Goal: Manage account settings

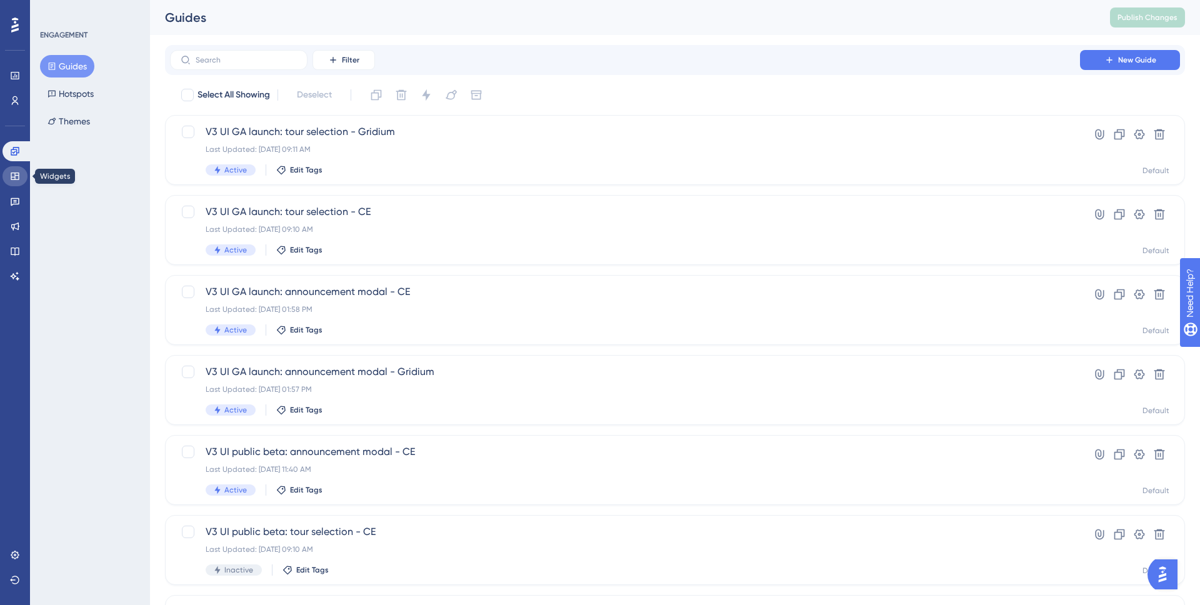
click at [14, 174] on icon at bounding box center [15, 175] width 8 height 7
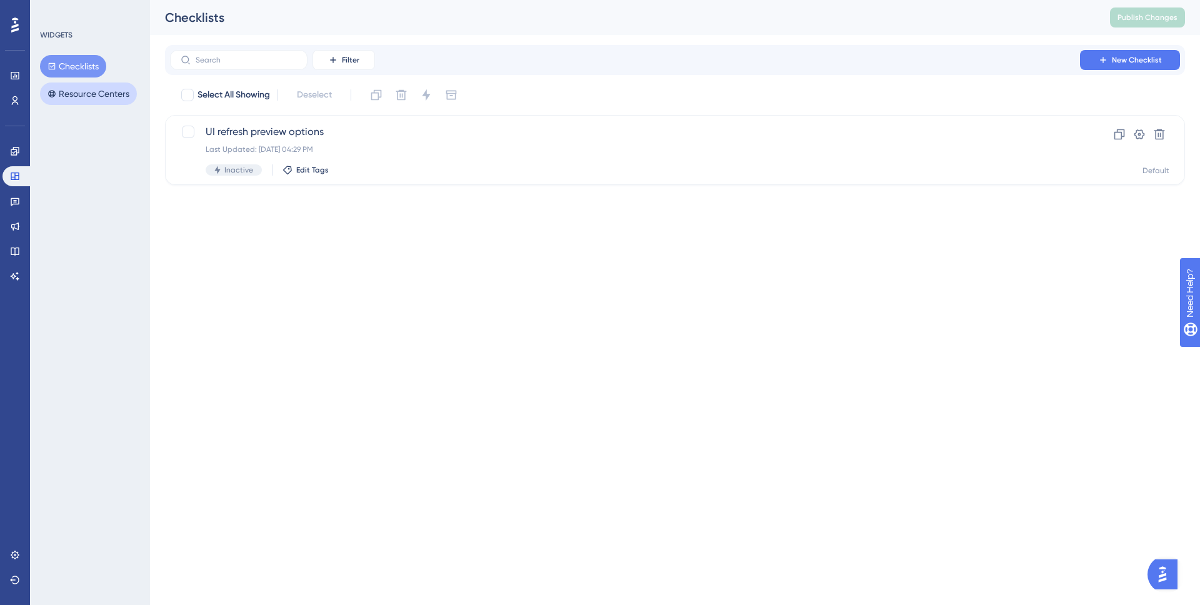
click at [106, 90] on button "Resource Centers" at bounding box center [88, 93] width 97 height 22
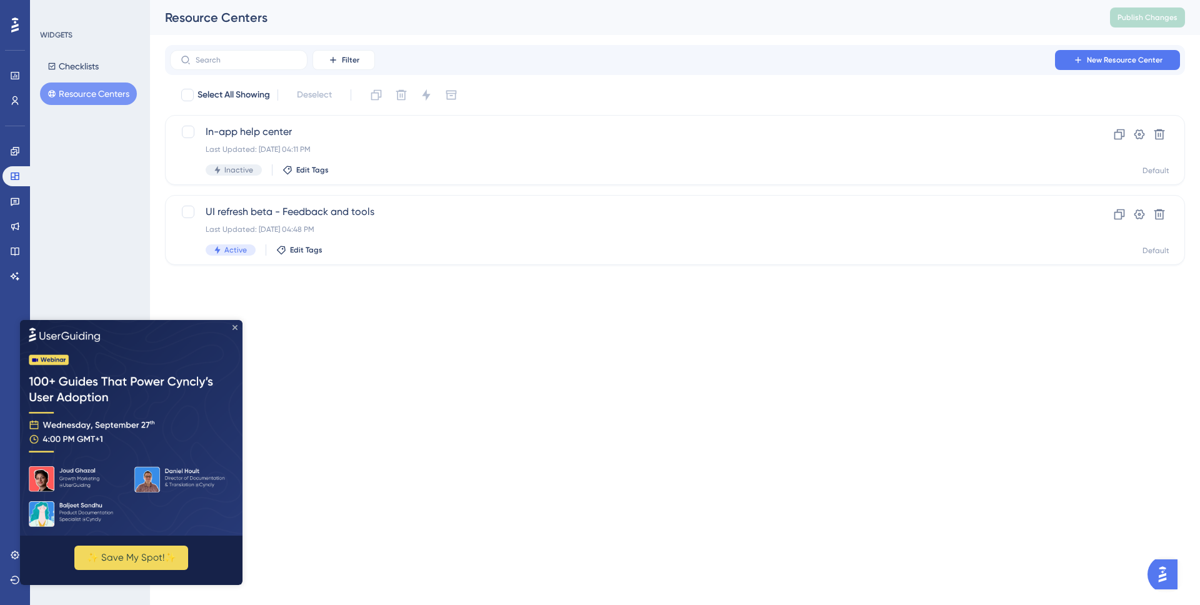
click at [236, 327] on icon "Close Preview" at bounding box center [234, 326] width 5 height 5
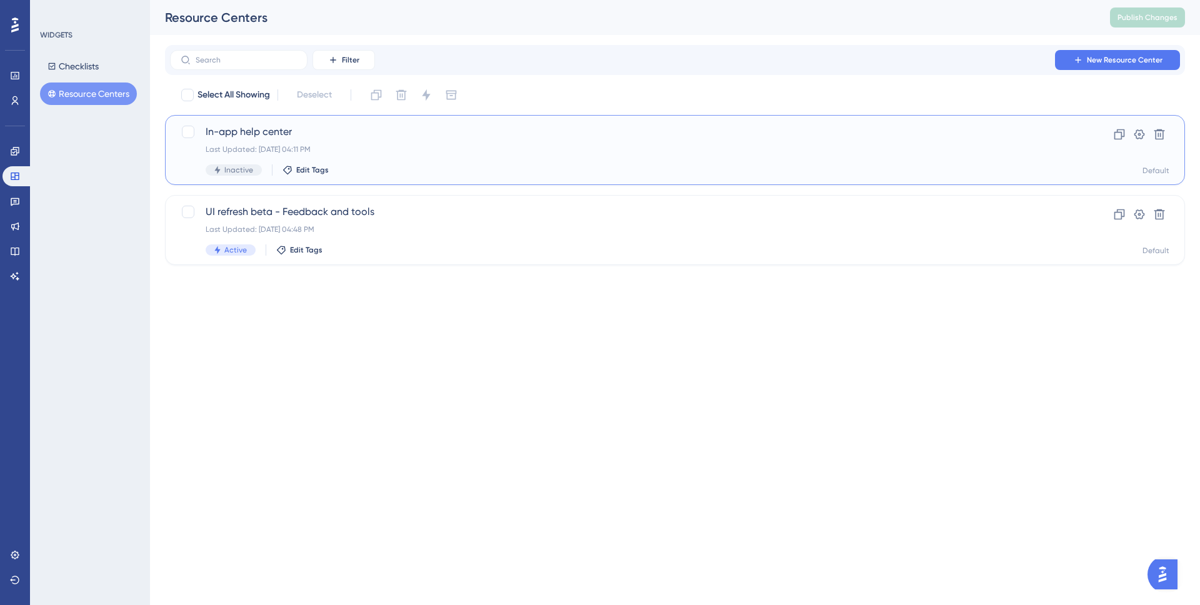
click at [369, 159] on div "In-app help center Last Updated: [DATE] 04:11 PM Inactive Edit Tags" at bounding box center [625, 149] width 838 height 51
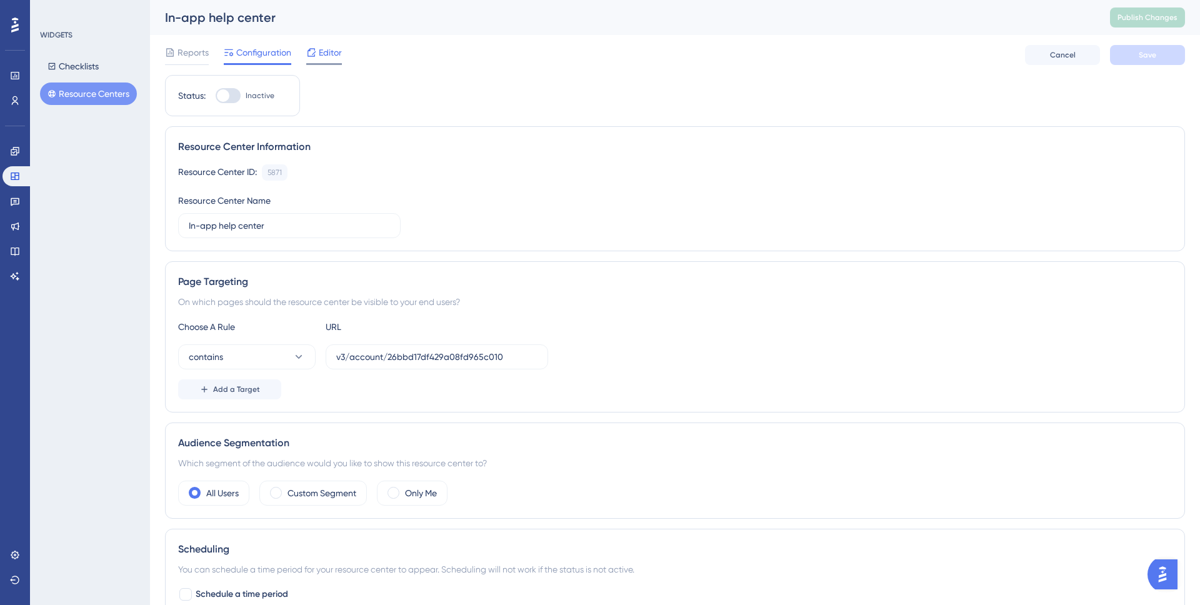
click at [329, 54] on span "Editor" at bounding box center [330, 52] width 23 height 15
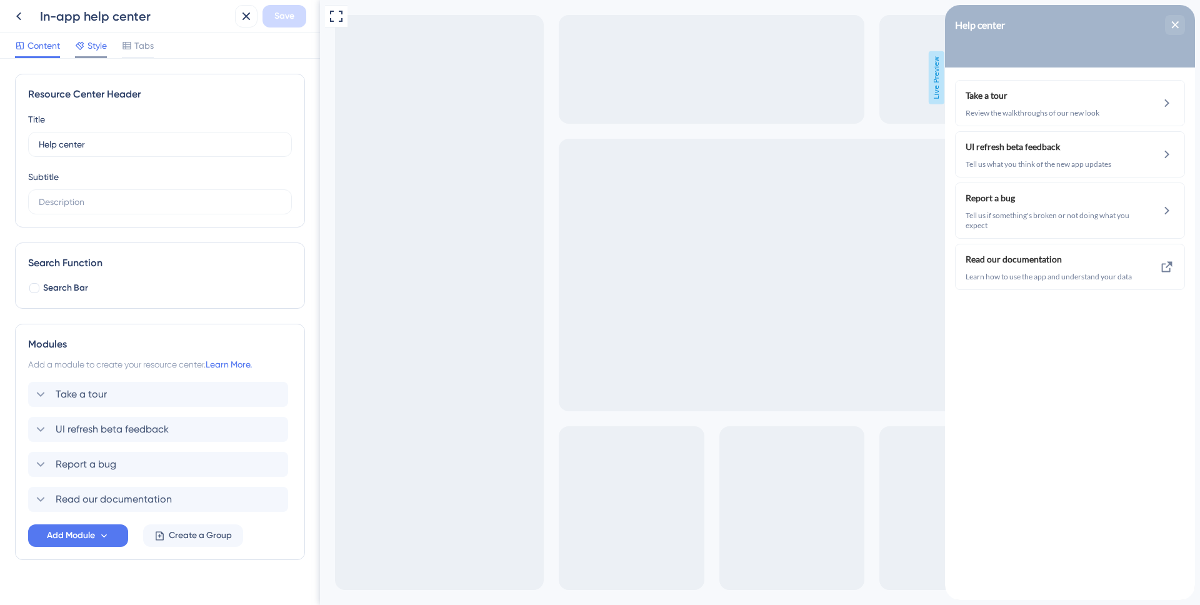
click at [94, 43] on span "Style" at bounding box center [96, 45] width 19 height 15
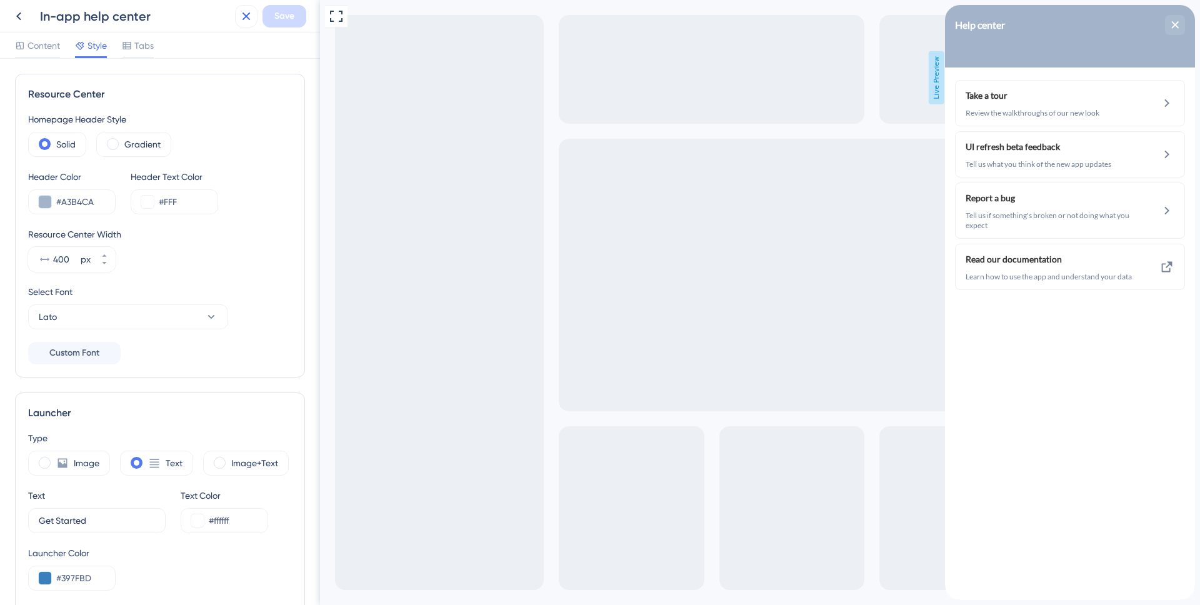
click at [239, 21] on icon at bounding box center [246, 16] width 15 height 15
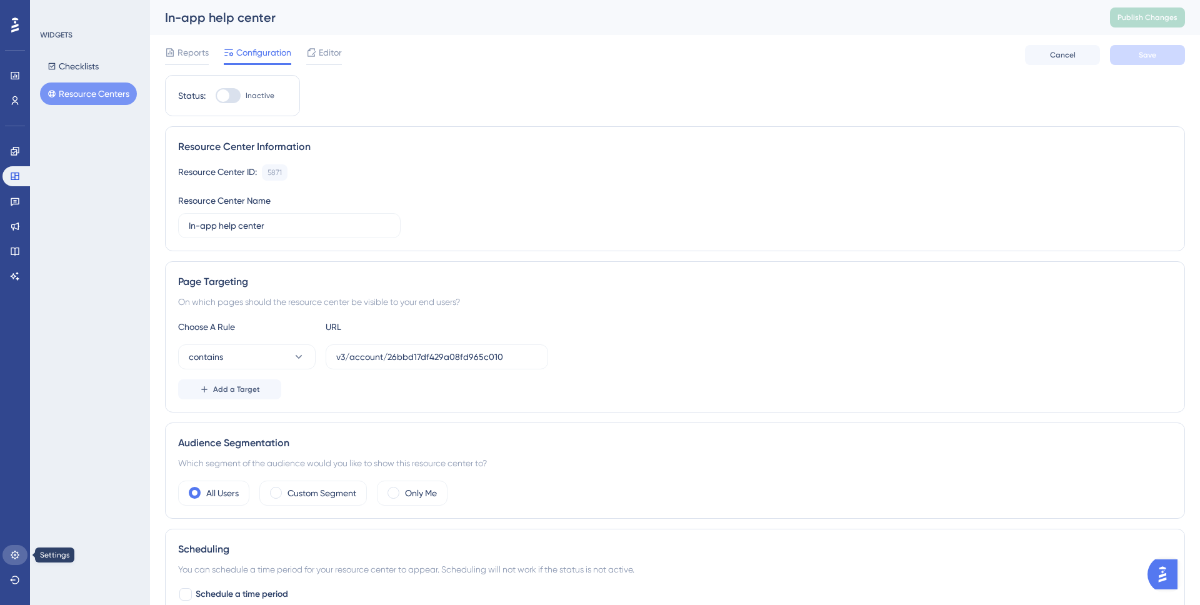
click at [16, 560] on link at bounding box center [14, 555] width 25 height 20
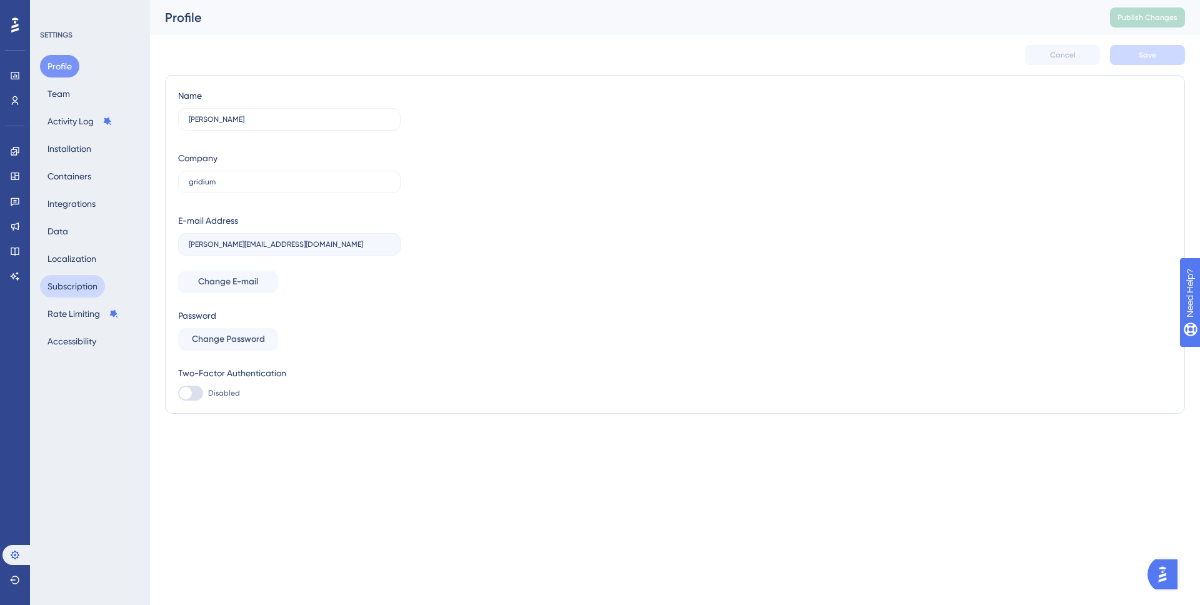
click at [84, 293] on button "Subscription" at bounding box center [72, 286] width 65 height 22
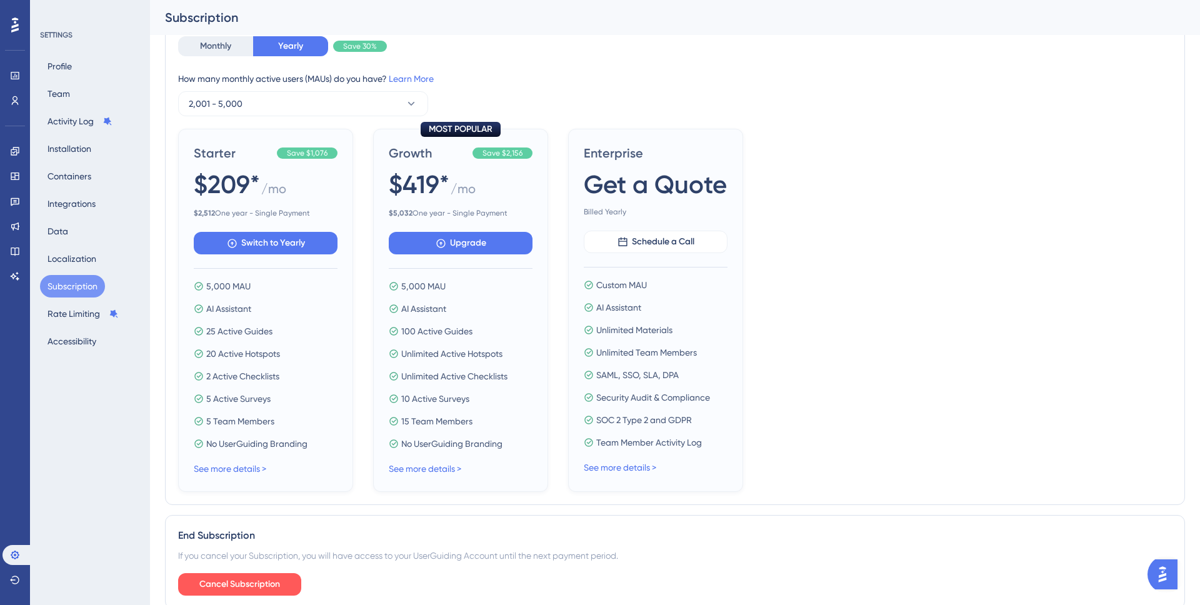
scroll to position [357, 0]
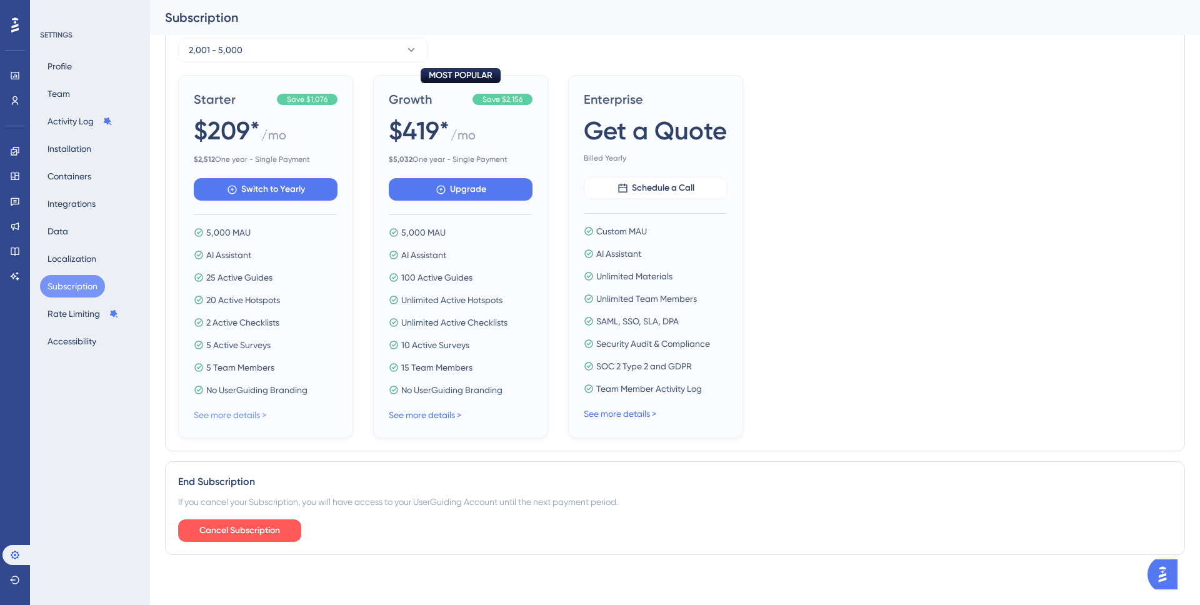
click at [205, 418] on link "See more details >" at bounding box center [230, 415] width 72 height 10
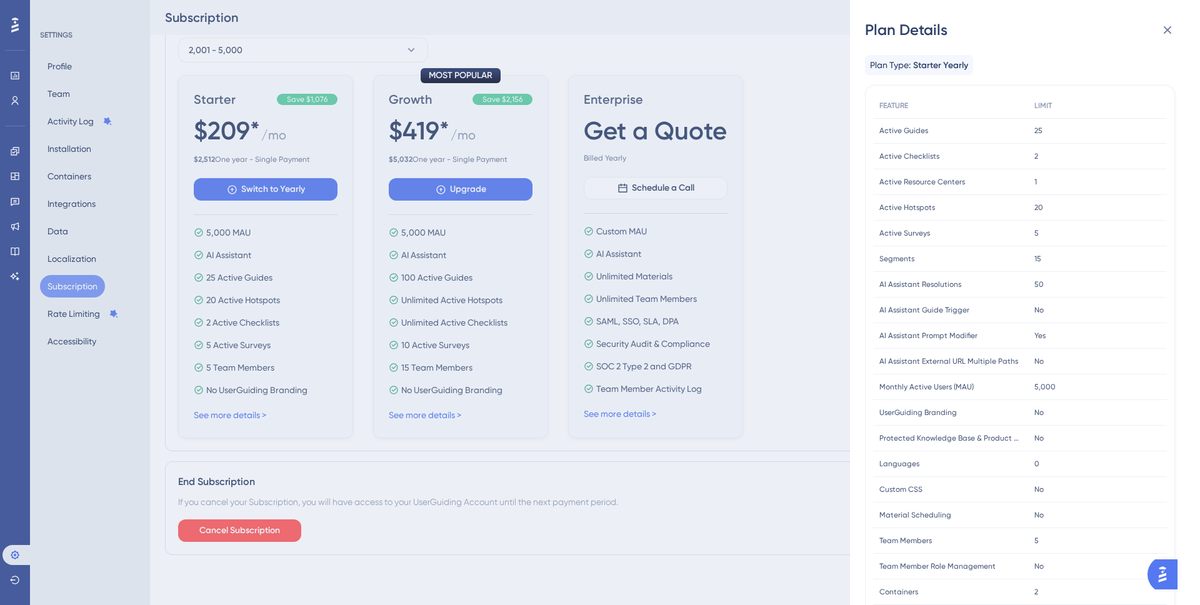
click at [442, 439] on div "Plan Details Plan Type: Starter Yearly FEATURE LIMIT Active Guides Active Guide…" at bounding box center [600, 302] width 1200 height 605
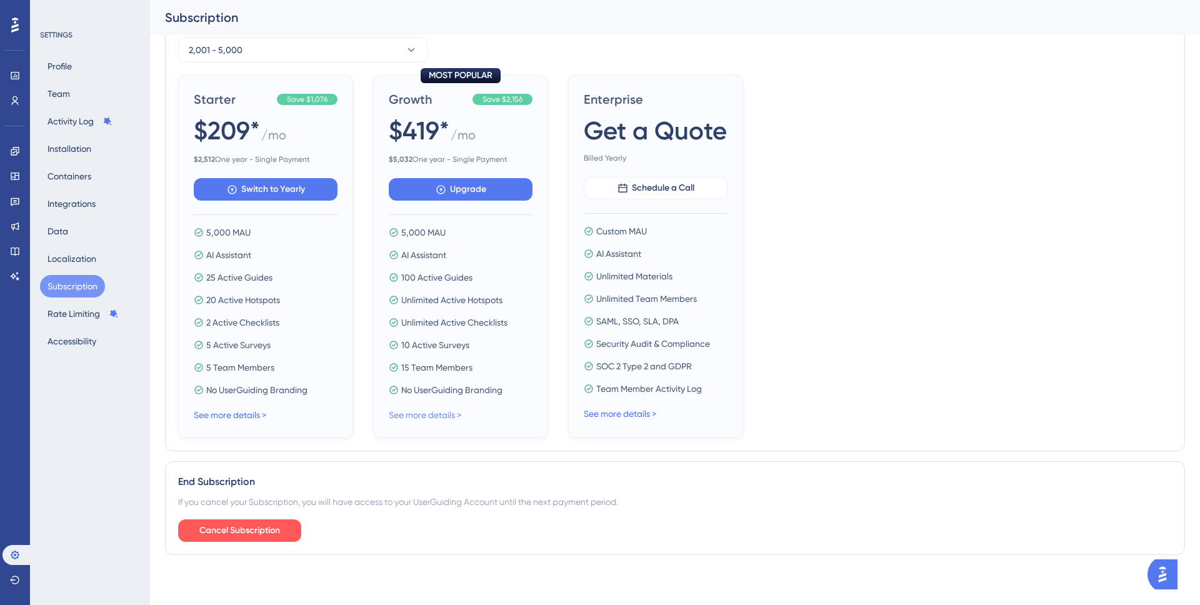
click at [443, 414] on link "See more details >" at bounding box center [425, 415] width 72 height 10
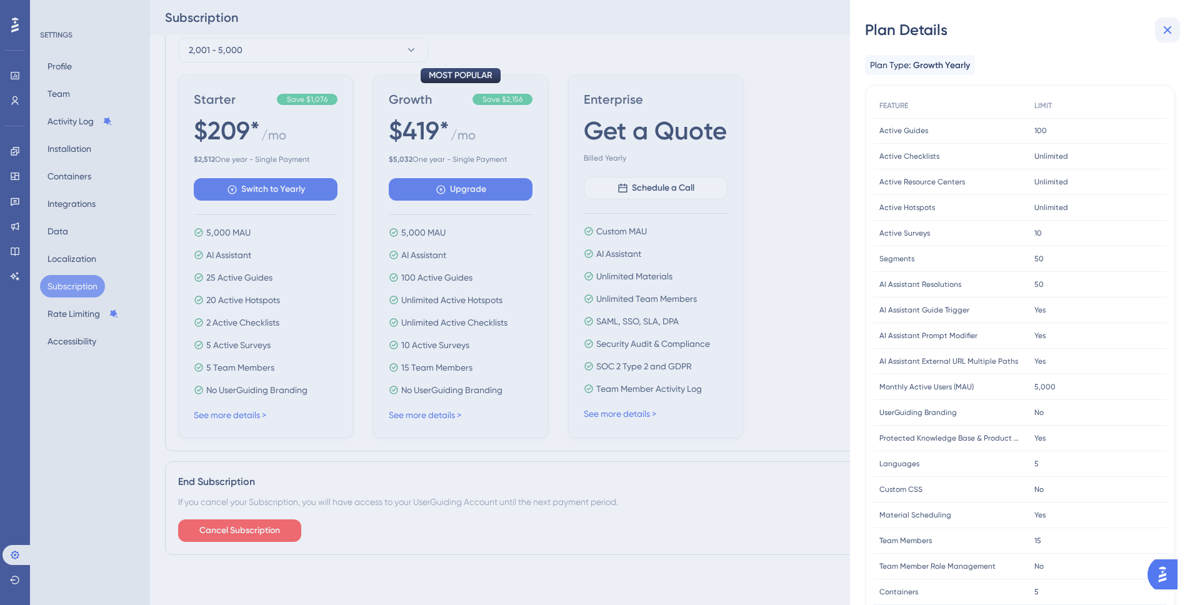
click at [1165, 35] on icon at bounding box center [1167, 29] width 15 height 15
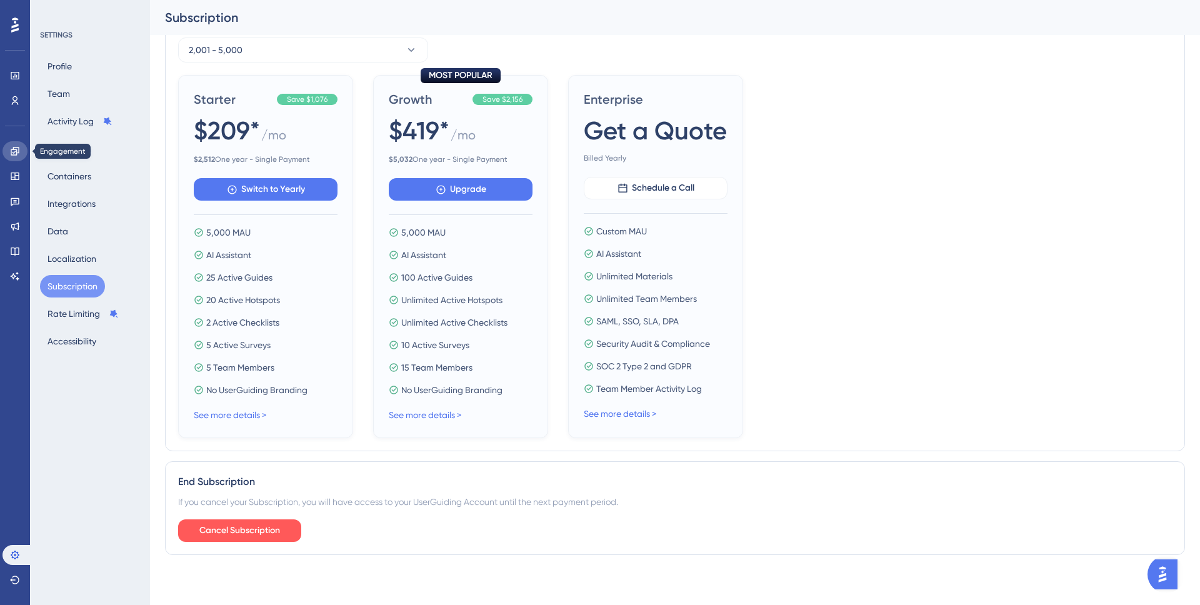
click at [22, 156] on link at bounding box center [14, 151] width 25 height 20
